Goal: Task Accomplishment & Management: Use online tool/utility

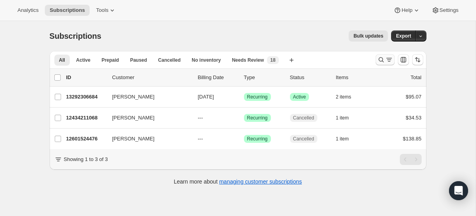
click at [389, 59] on icon "Search and filter results" at bounding box center [389, 60] width 8 height 8
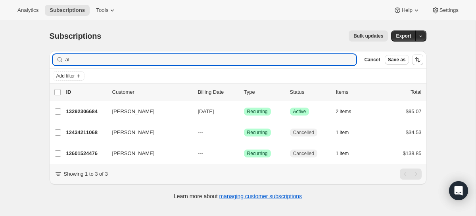
type input "a"
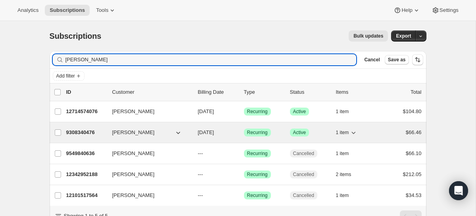
type input "[PERSON_NAME]"
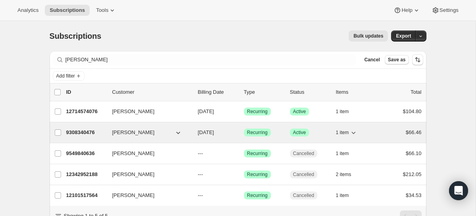
click at [95, 134] on p "9308340476" at bounding box center [86, 133] width 40 height 8
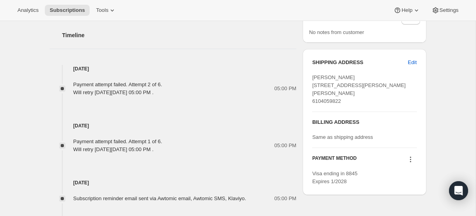
scroll to position [424, 0]
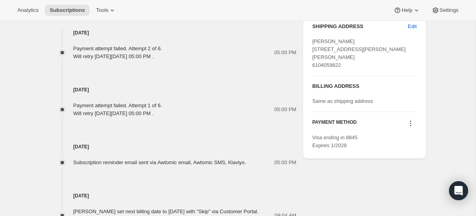
click at [409, 128] on icon at bounding box center [410, 124] width 8 height 8
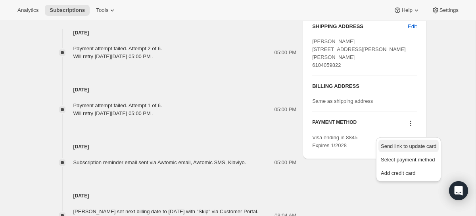
click at [405, 148] on span "Send link to update card" at bounding box center [407, 146] width 55 height 6
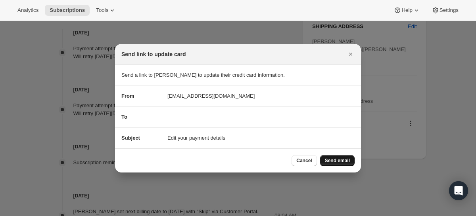
click at [331, 161] on span "Send email" at bounding box center [337, 161] width 25 height 6
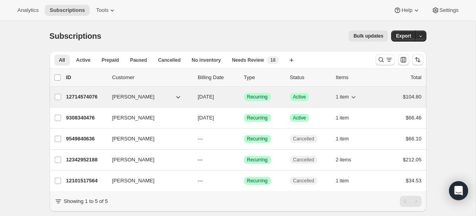
click at [93, 98] on p "12714574076" at bounding box center [86, 97] width 40 height 8
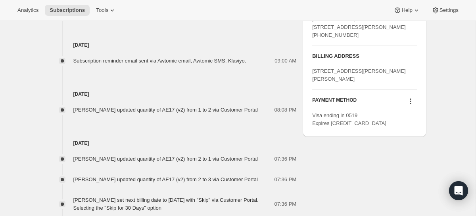
scroll to position [377, 0]
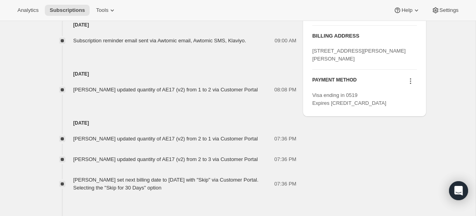
click at [412, 85] on icon at bounding box center [410, 81] width 8 height 8
click at [404, 121] on span "Send link to update card" at bounding box center [407, 120] width 55 height 6
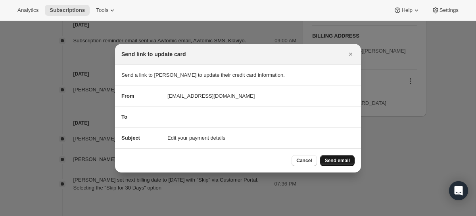
click at [346, 161] on span "Send email" at bounding box center [337, 161] width 25 height 6
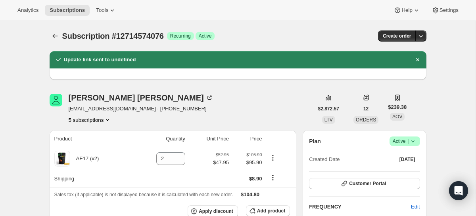
scroll to position [377, 0]
